Goal: Find specific page/section: Find specific page/section

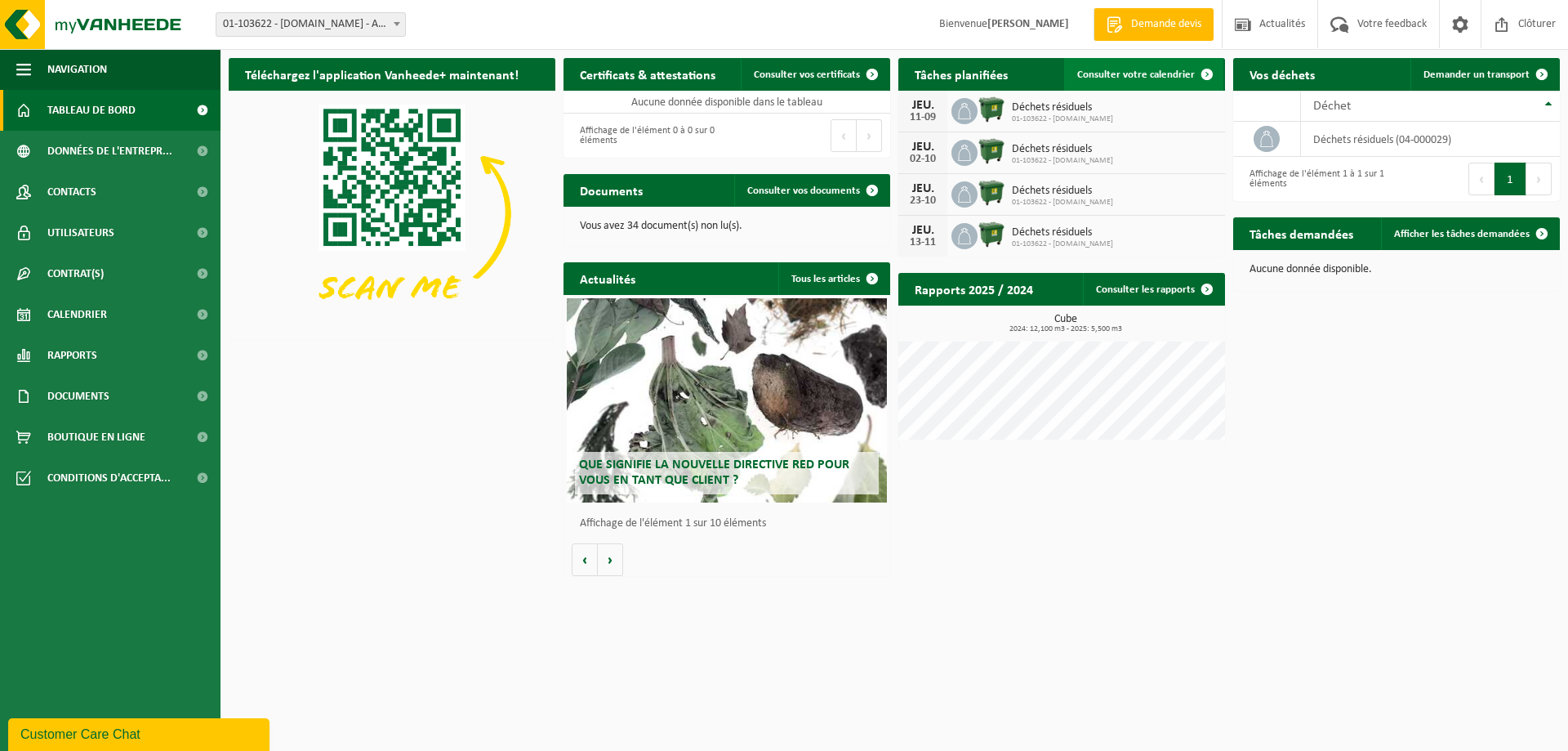
click at [1181, 78] on span "Consulter votre calendrier" at bounding box center [1136, 75] width 118 height 11
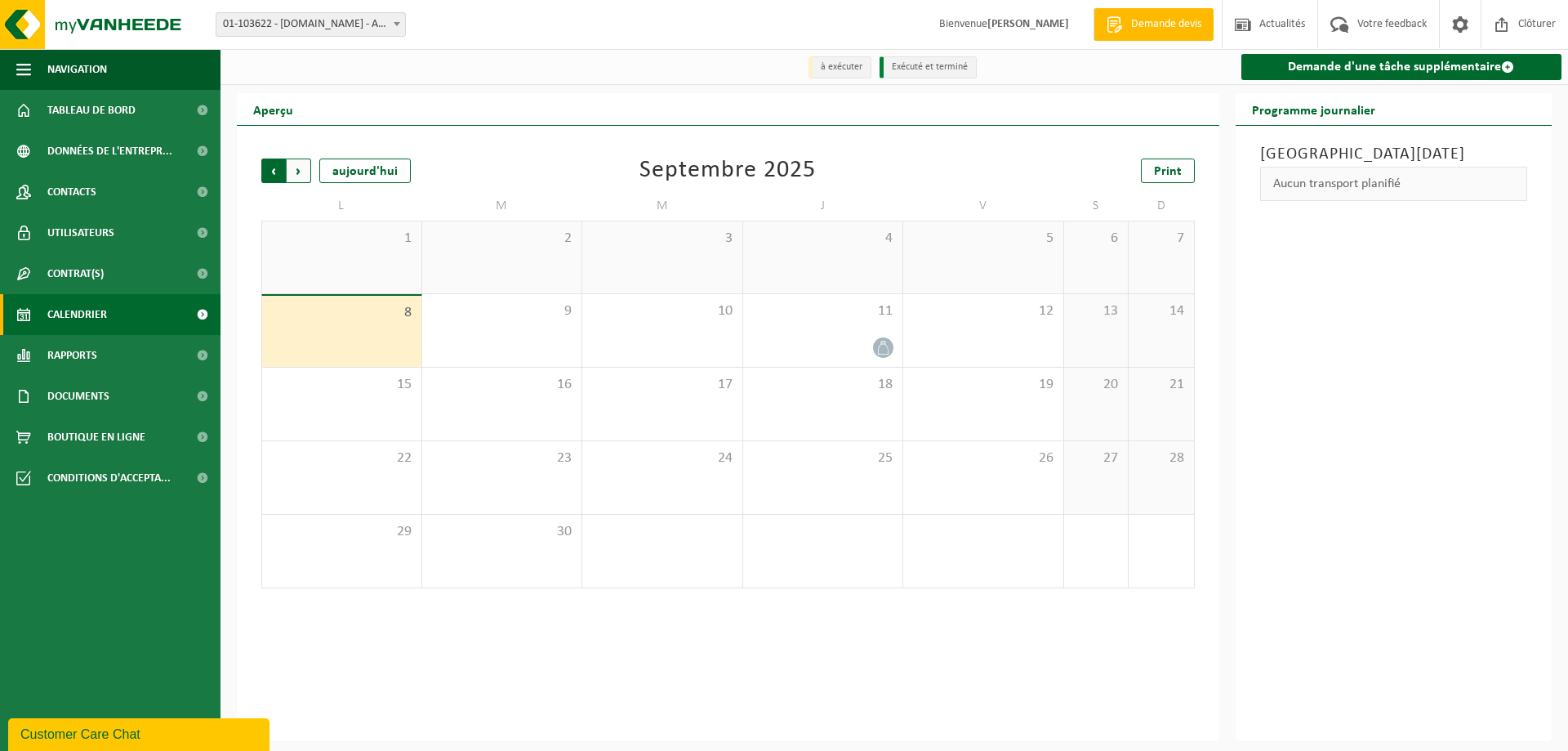
click at [308, 173] on span "Suivant" at bounding box center [298, 171] width 25 height 25
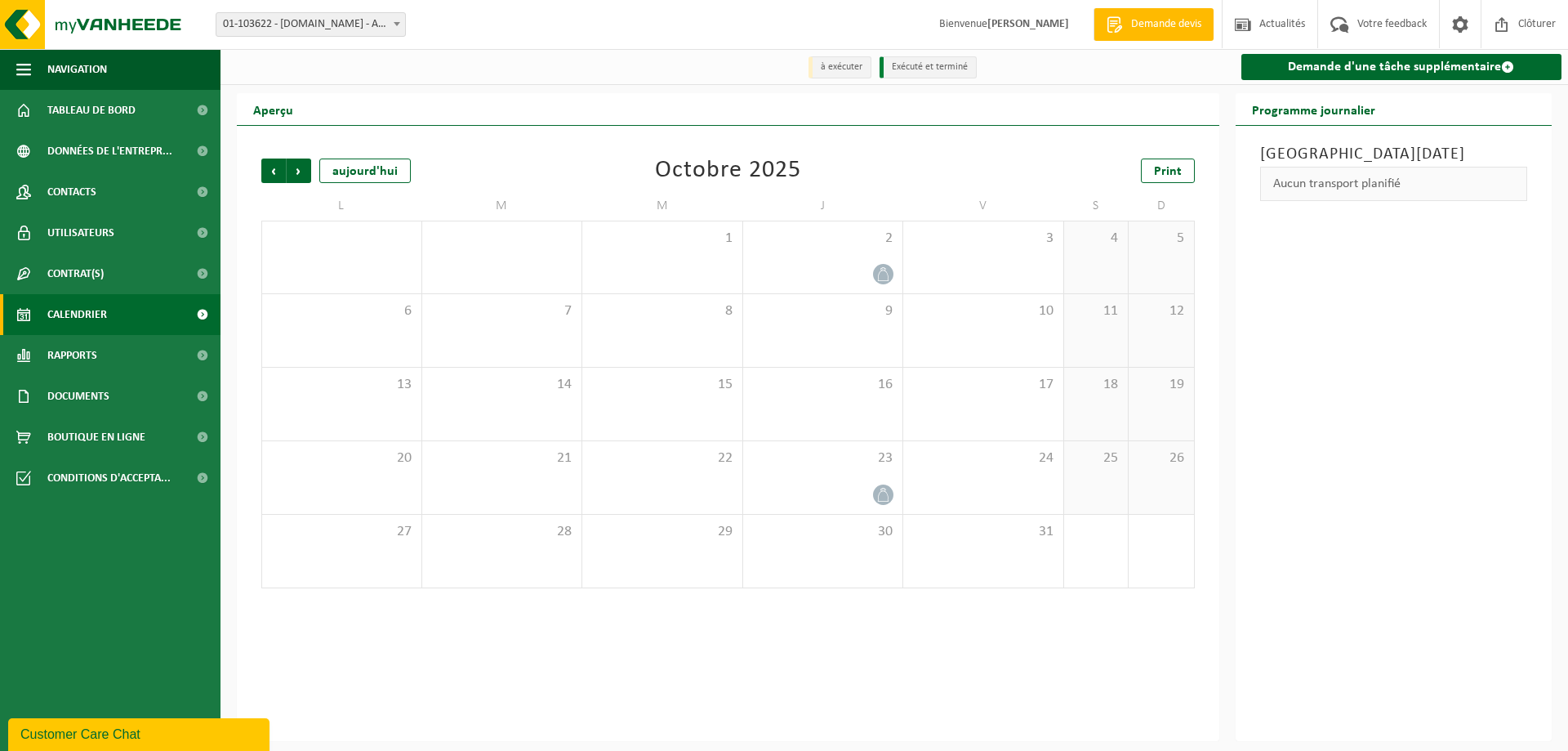
click at [308, 173] on span "Suivant" at bounding box center [298, 171] width 25 height 25
click at [268, 175] on span "Précédent" at bounding box center [273, 171] width 25 height 25
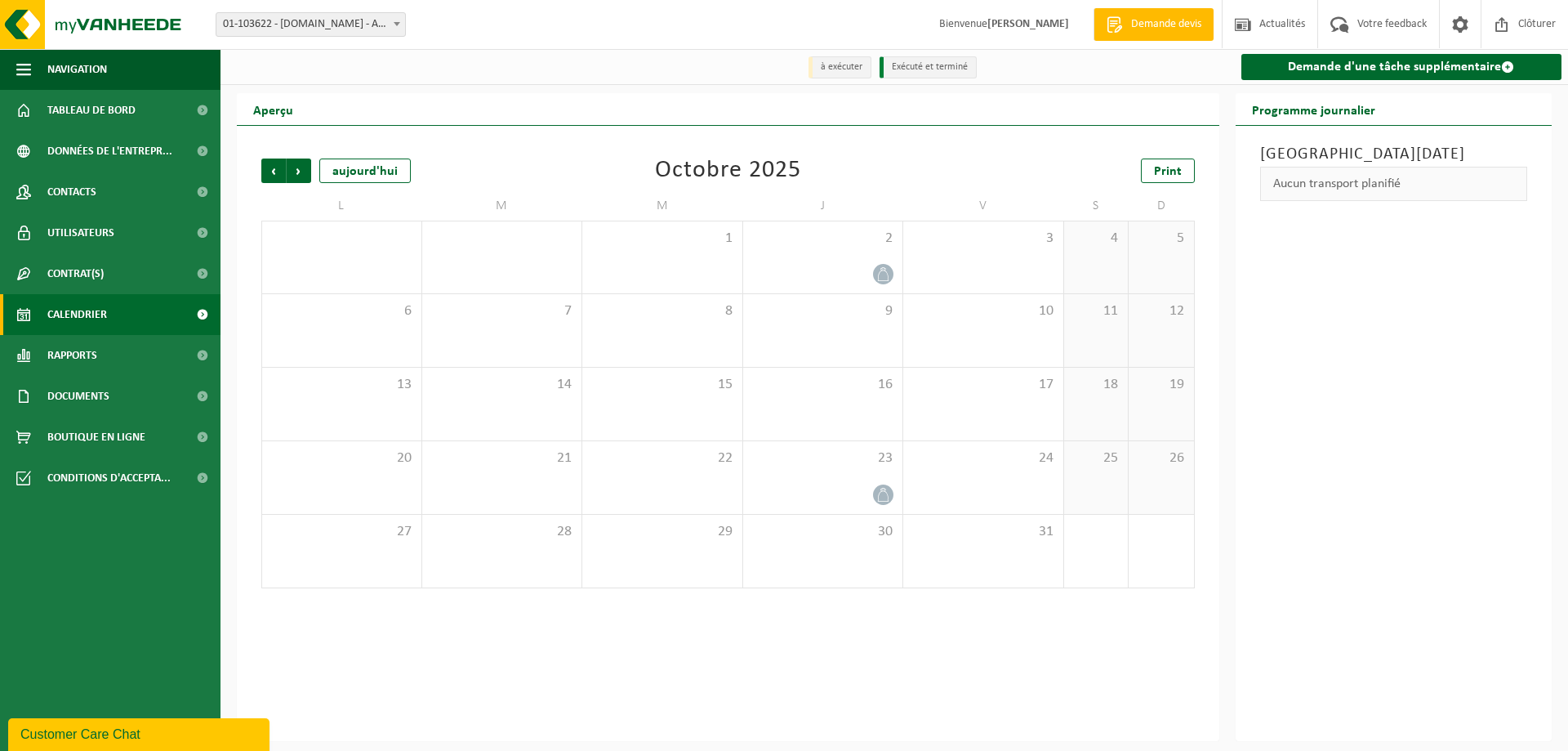
click at [268, 175] on span "Précédent" at bounding box center [273, 171] width 25 height 25
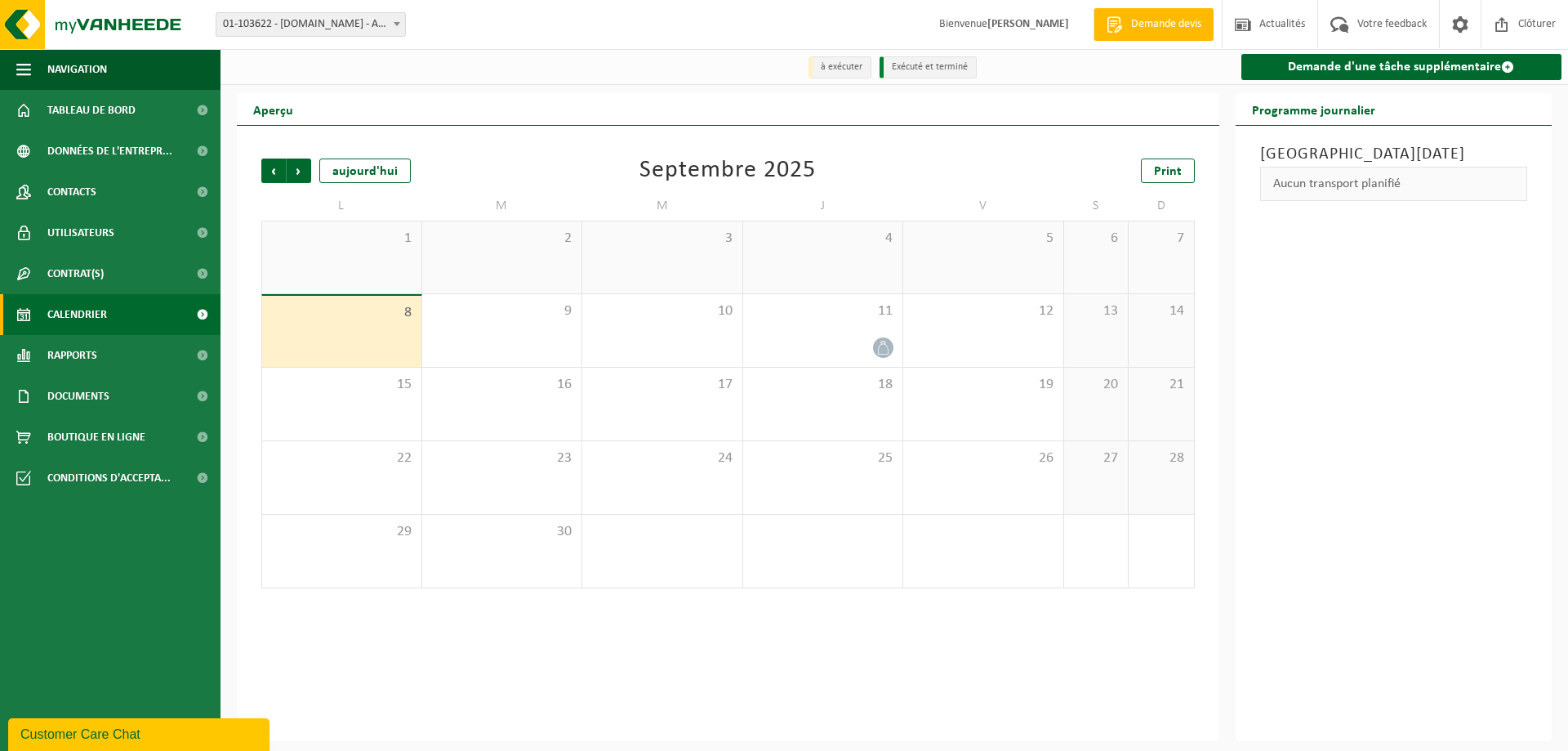
click at [268, 174] on span "Précédent" at bounding box center [273, 171] width 25 height 25
